Goal: Navigation & Orientation: Find specific page/section

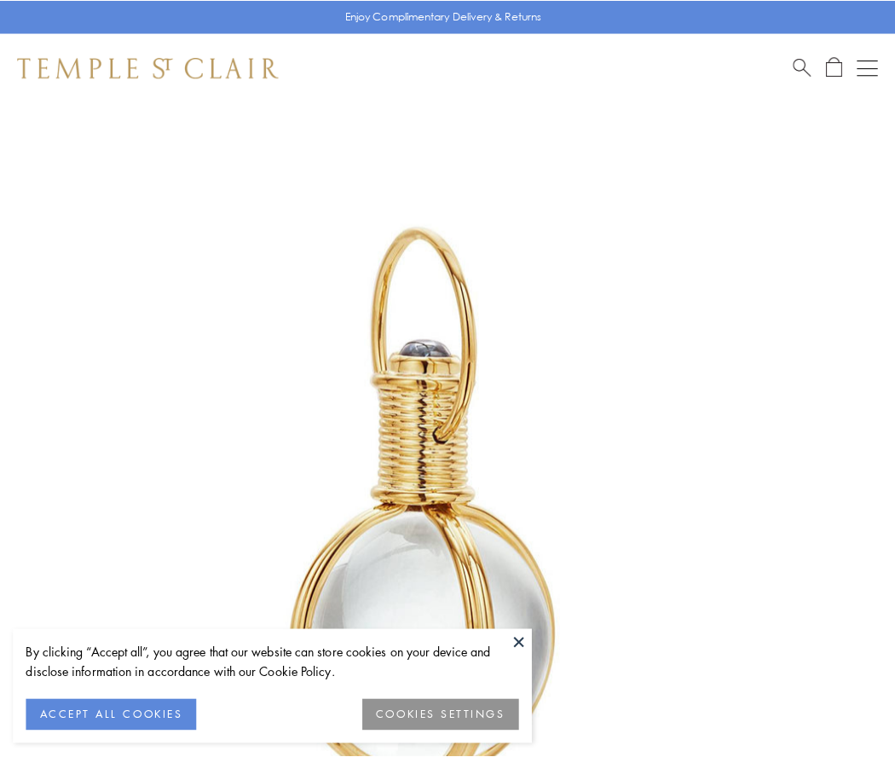
scroll to position [445, 0]
